Goal: Task Accomplishment & Management: Manage account settings

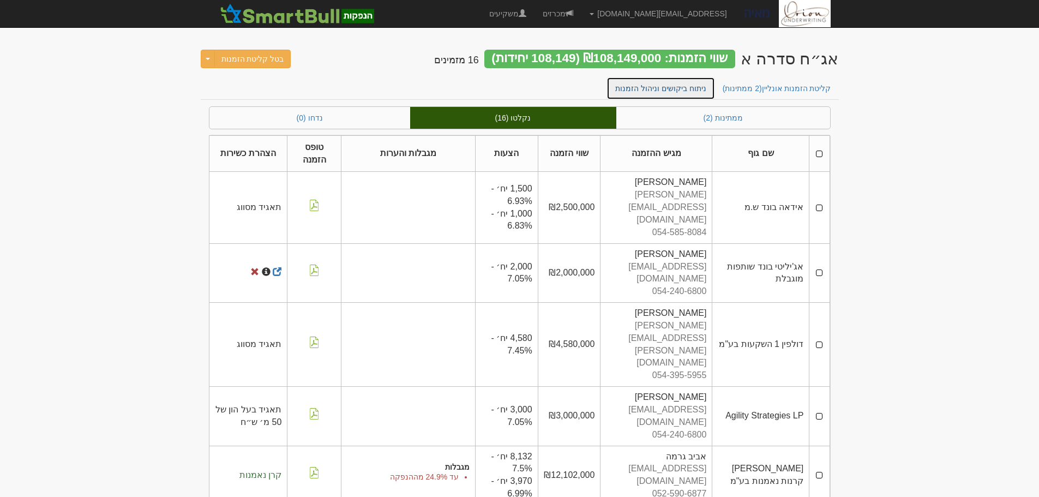
click at [666, 92] on link "ניתוח ביקושים וניהול הזמנות" at bounding box center [661, 88] width 109 height 23
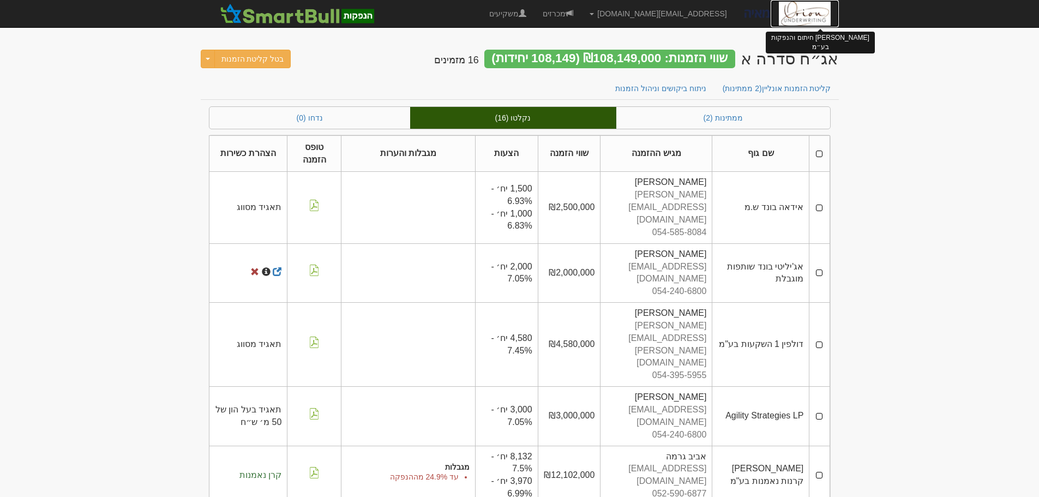
click at [807, 13] on img at bounding box center [805, 13] width 52 height 27
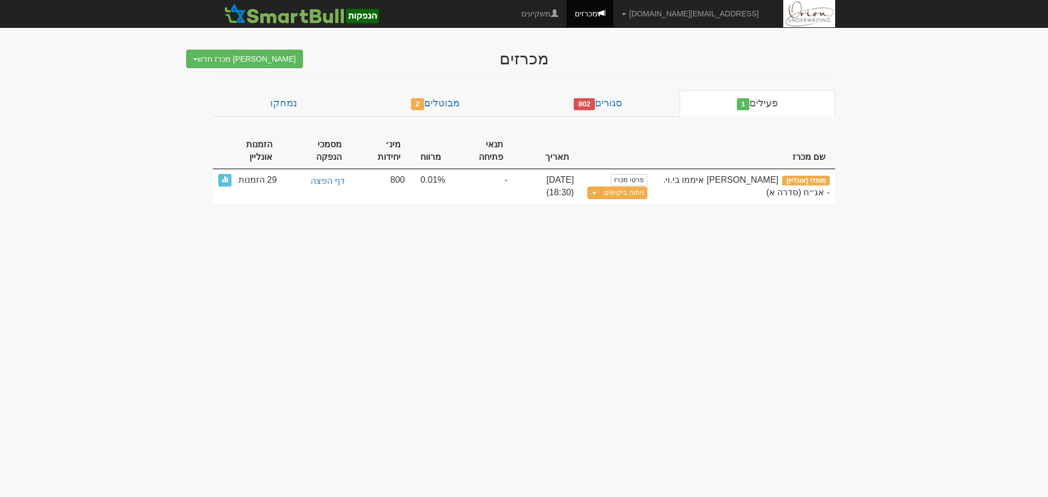
click at [904, 214] on body "ori@orion-uw.com הגדרות חשבונות הנפקה תבניות הודעות קיבול" at bounding box center [524, 248] width 1048 height 497
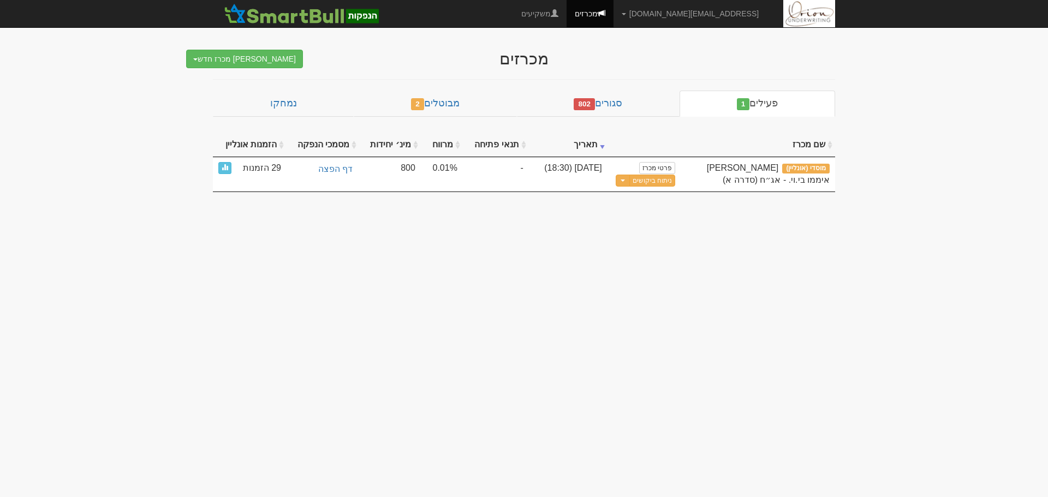
click at [756, 276] on body "ori@orion-uw.com הגדרות חשבונות הנפקה תבניות הודעות קיבול" at bounding box center [524, 248] width 1048 height 497
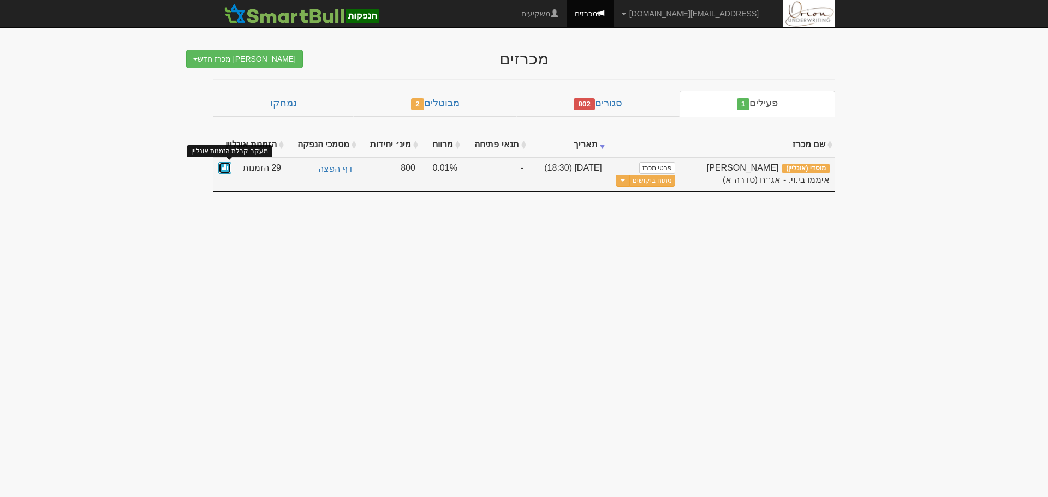
click at [220, 169] on link at bounding box center [224, 168] width 13 height 13
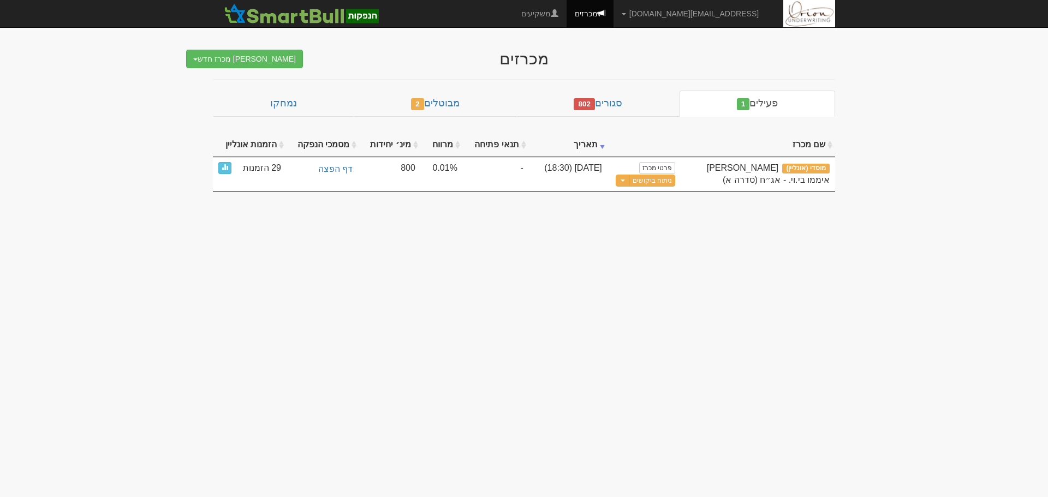
click at [170, 164] on body "ori@orion-uw.com הגדרות חשבונות הנפקה תבניות הודעות קיבול" at bounding box center [524, 248] width 1048 height 497
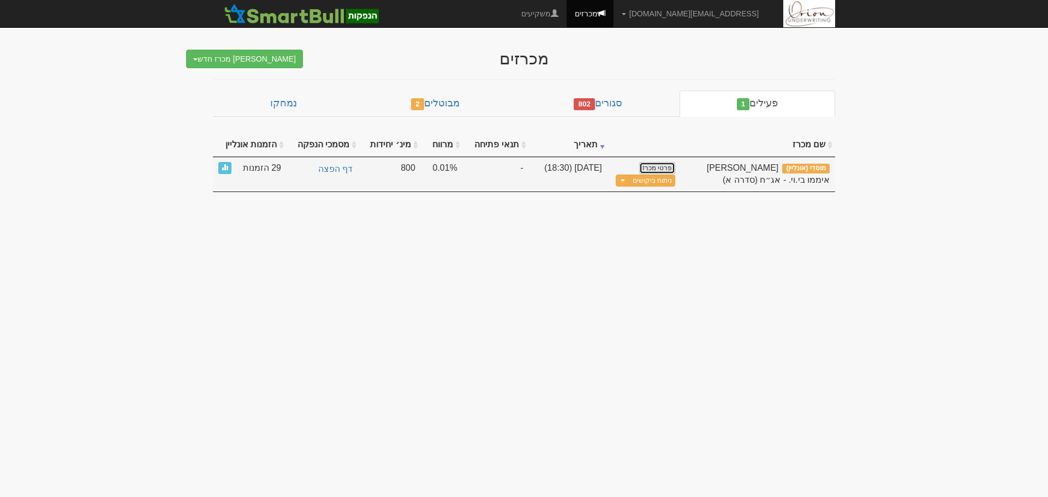
click at [663, 169] on link "פרטי מכרז" at bounding box center [657, 168] width 36 height 12
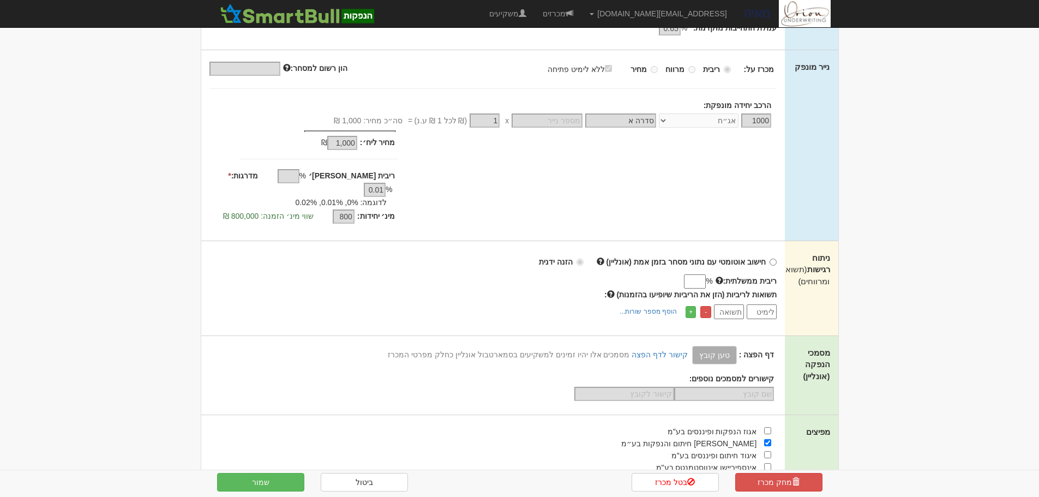
scroll to position [164, 0]
click at [692, 273] on input "ריבית ממשלתית:" at bounding box center [695, 280] width 22 height 14
type input "3.92"
click at [904, 203] on body "[EMAIL_ADDRESS][DOMAIN_NAME] הגדרות חשבונות הנפקה תבניות הודעות קיבול" at bounding box center [519, 319] width 1039 height 966
click at [279, 477] on button "שמור" at bounding box center [260, 482] width 87 height 19
